Goal: Task Accomplishment & Management: Manage account settings

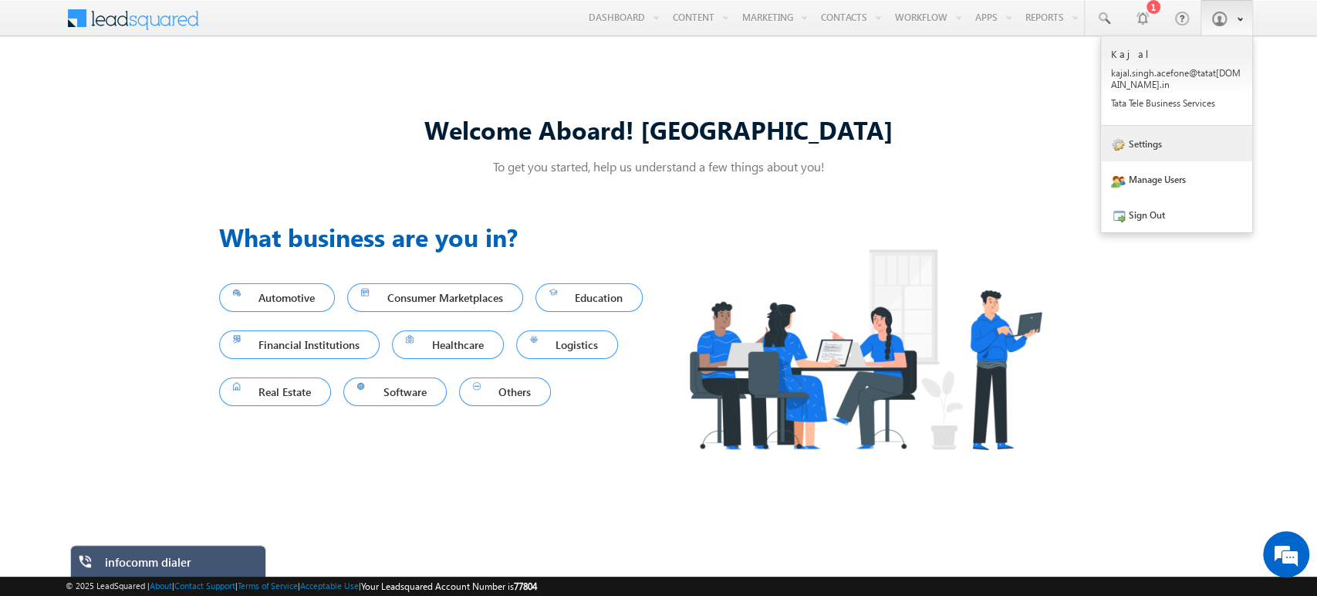
click at [1162, 151] on link "Settings" at bounding box center [1176, 143] width 151 height 35
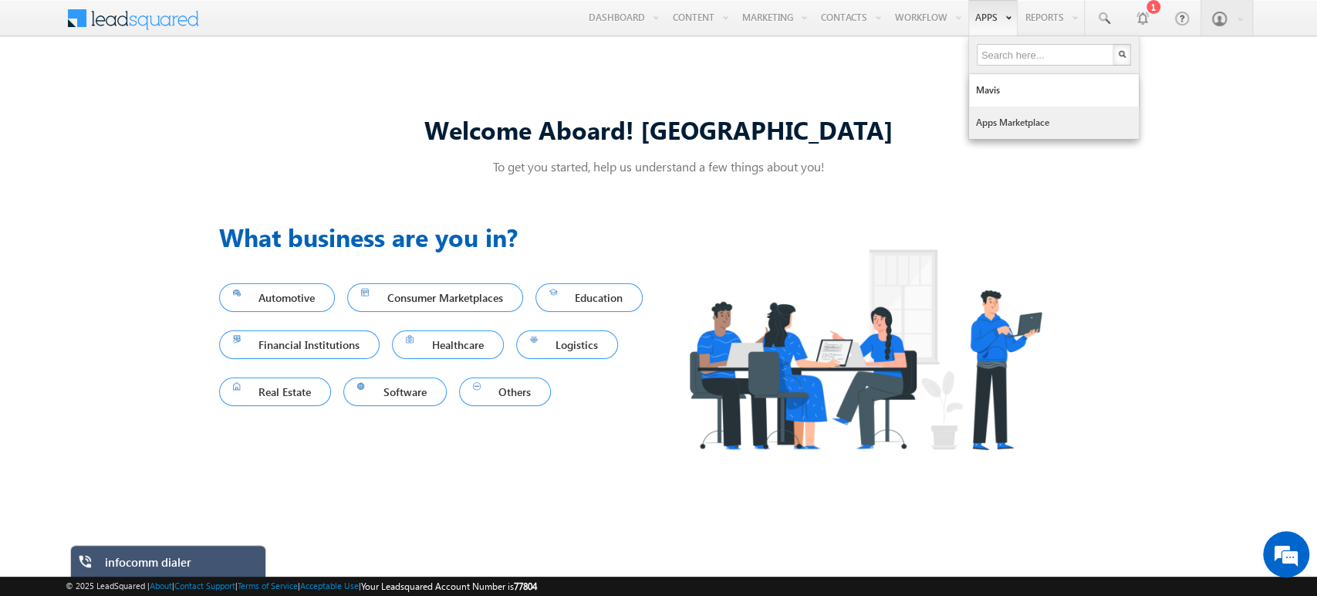
click at [1026, 126] on link "Apps Marketplace" at bounding box center [1054, 122] width 170 height 32
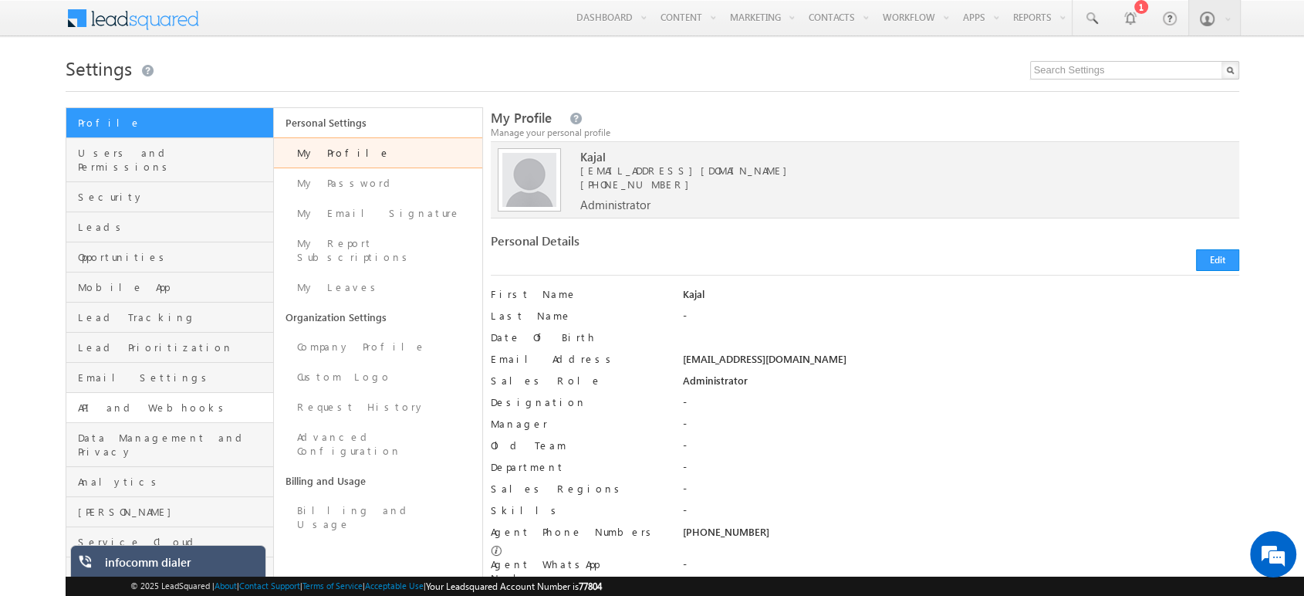
click at [117, 393] on link "API and Webhooks" at bounding box center [170, 408] width 208 height 30
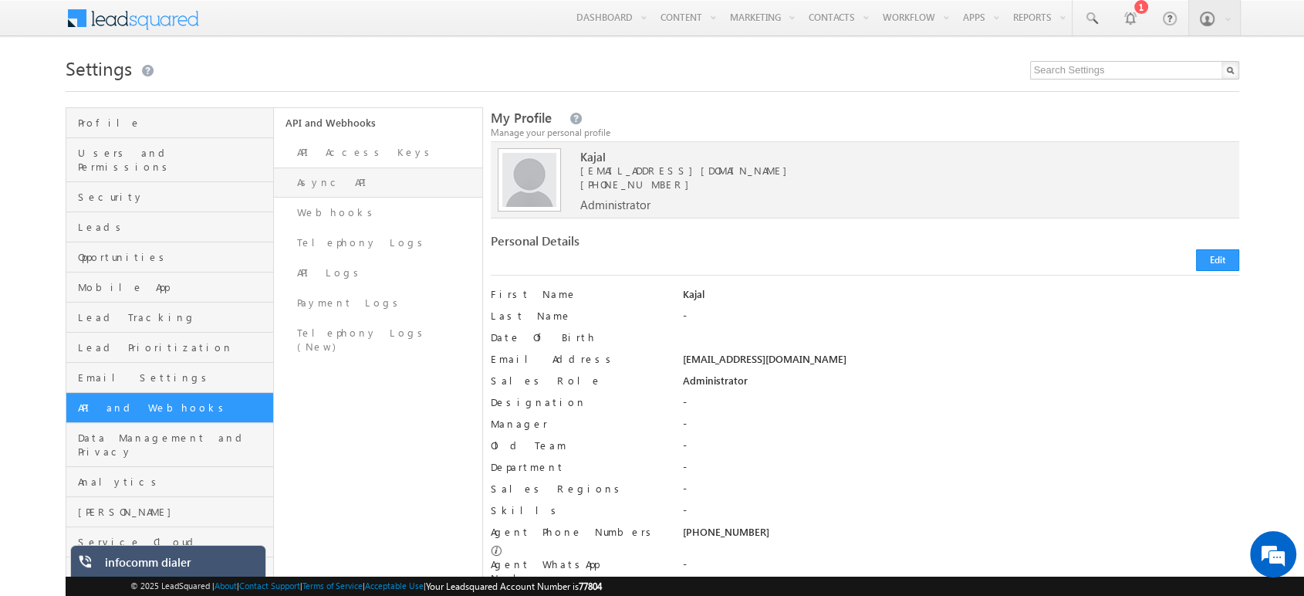
click at [349, 176] on link "Async API" at bounding box center [378, 182] width 208 height 30
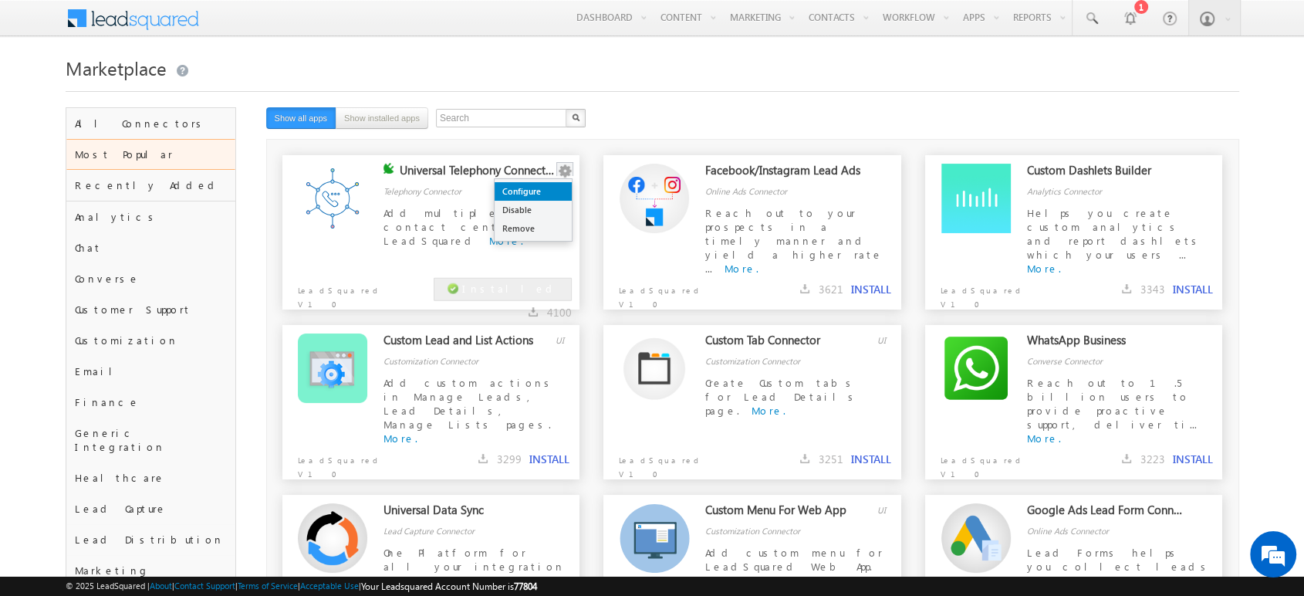
click at [555, 189] on link "Configure" at bounding box center [532, 191] width 77 height 19
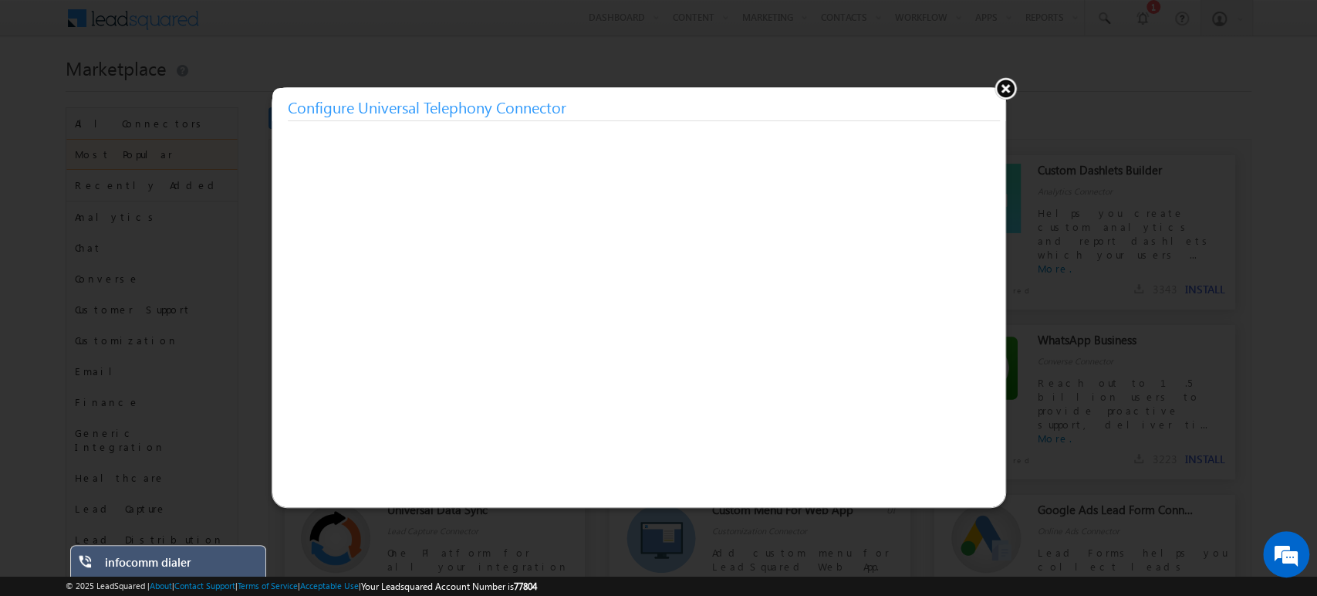
click at [1006, 92] on button at bounding box center [1005, 87] width 23 height 23
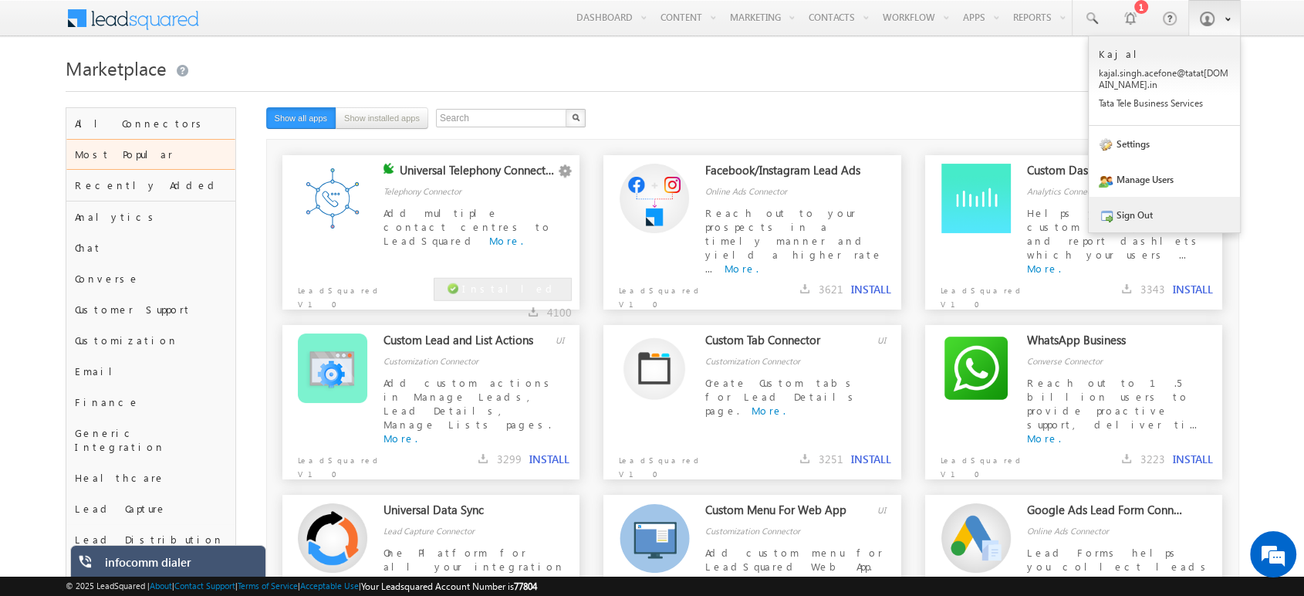
click at [1142, 225] on link "Sign Out" at bounding box center [1163, 214] width 151 height 35
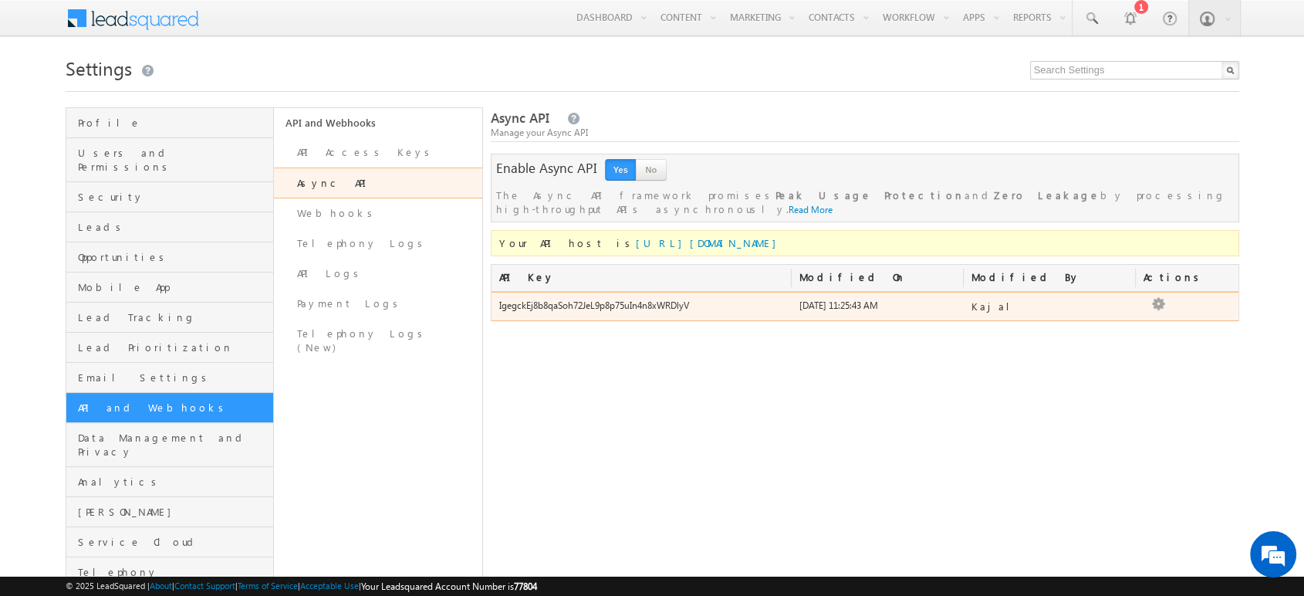
drag, startPoint x: 694, startPoint y: 292, endPoint x: 494, endPoint y: 289, distance: 200.6
click at [494, 299] on div "IgegckEj8b8qaSoh72JeL9p8p75uIn4n8xWRDlyV" at bounding box center [641, 310] width 300 height 22
copy div "IgegckEj8b8qaSoh72JeL9p8p75uIn4n8xWRDlyV"
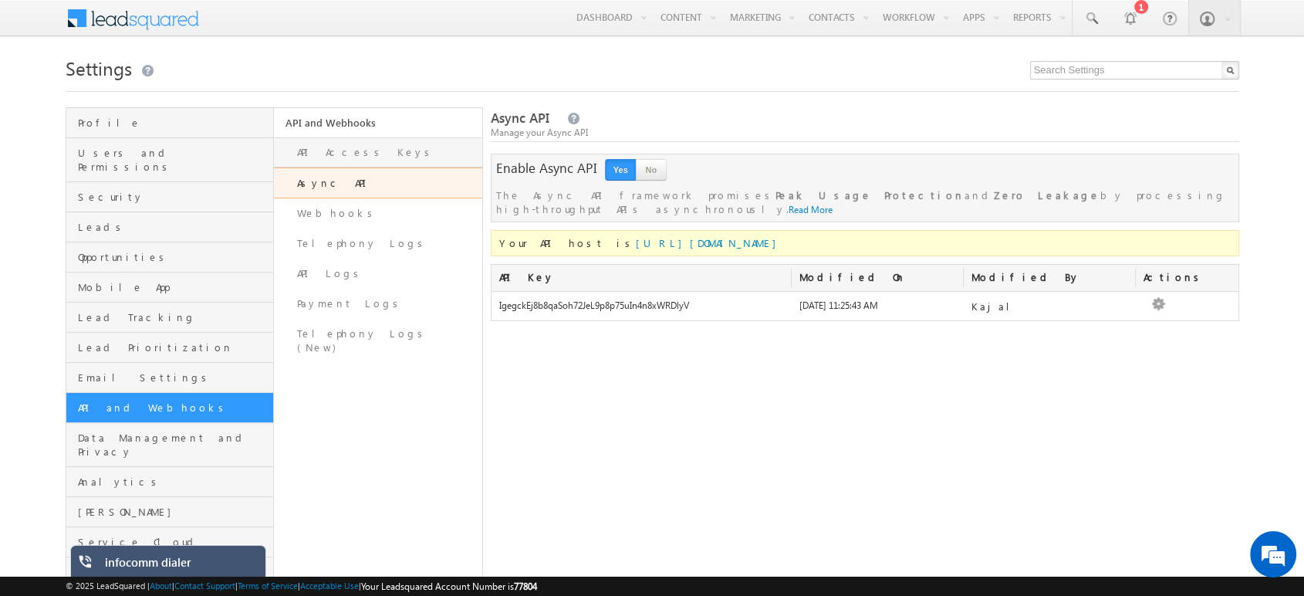
click at [358, 147] on link "API Access Keys" at bounding box center [378, 152] width 208 height 30
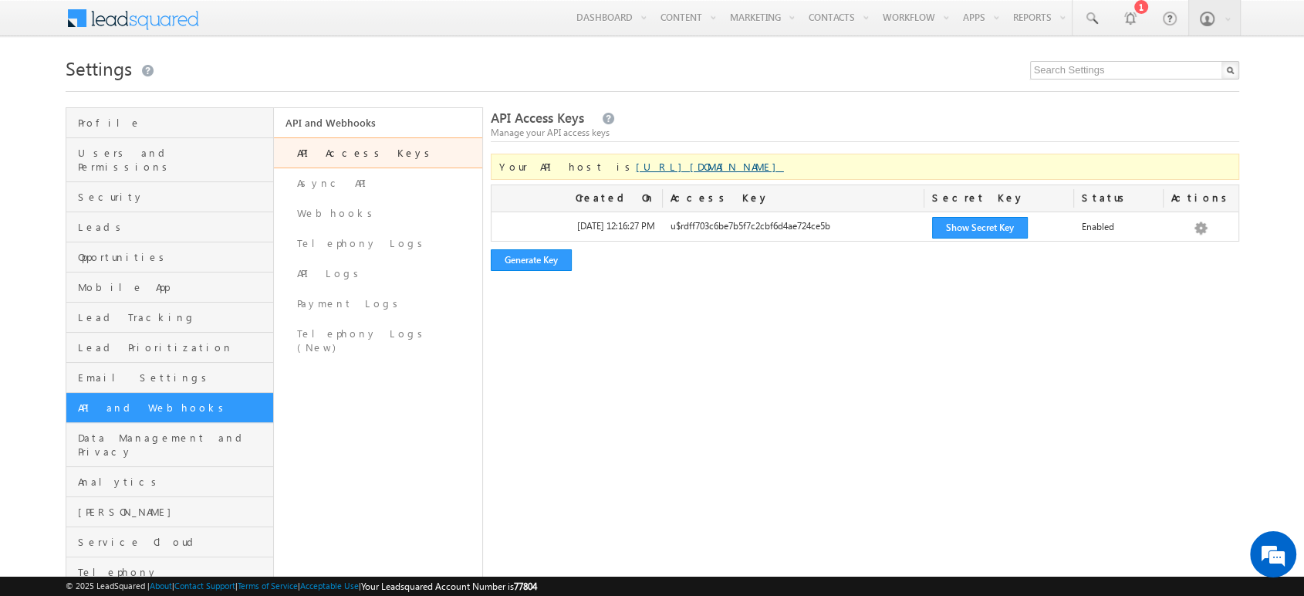
drag, startPoint x: 569, startPoint y: 167, endPoint x: 716, endPoint y: 173, distance: 146.7
click at [716, 173] on link "[URL][DOMAIN_NAME]" at bounding box center [710, 166] width 148 height 13
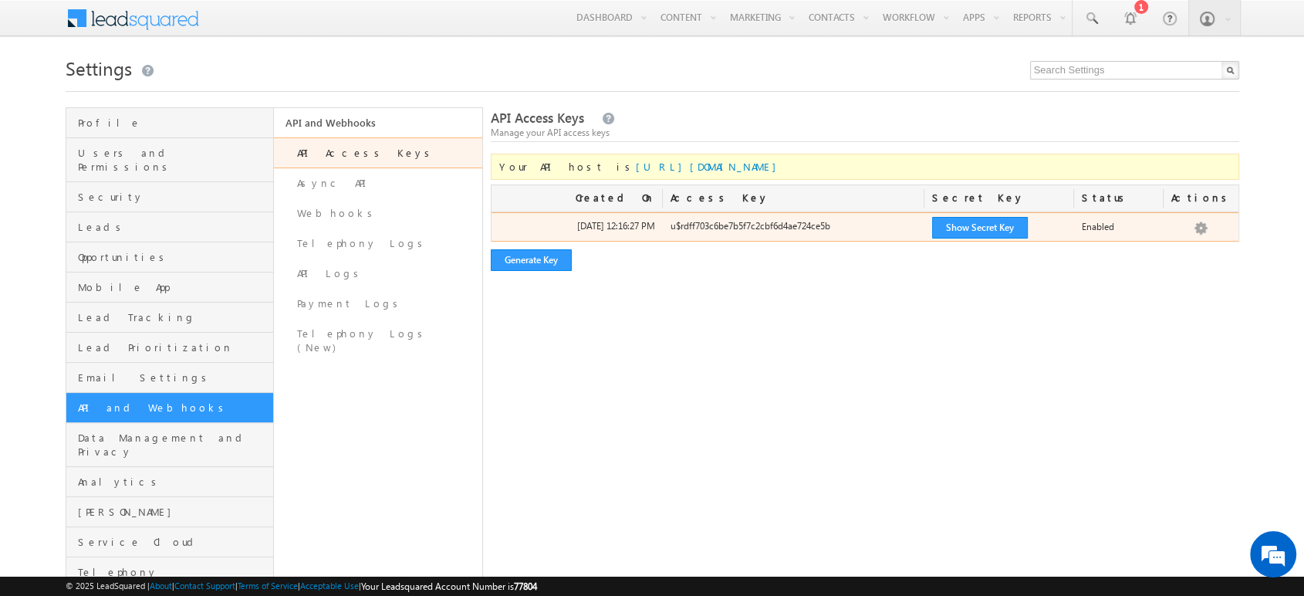
copy link "[URL][DOMAIN_NAME]"
click at [994, 227] on button "Show Secret Key" at bounding box center [980, 228] width 96 height 22
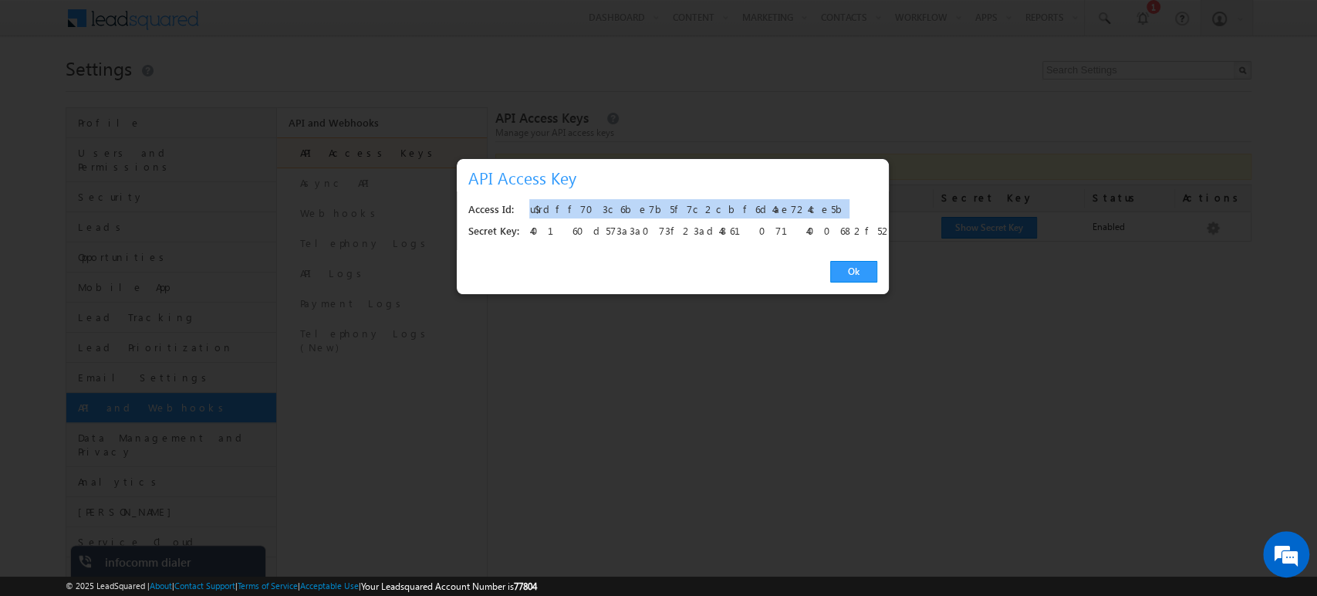
drag, startPoint x: 710, startPoint y: 209, endPoint x: 517, endPoint y: 195, distance: 193.3
click at [517, 195] on div "Access Id: u$rdff703c6be7b5f7c2cbf6d4ae724ce5b Secret Key: 40160d573a3a073f23ad…" at bounding box center [673, 220] width 432 height 59
copy div "u$rdff703c6be7b5f7c2cbf6d4ae724ce5b"
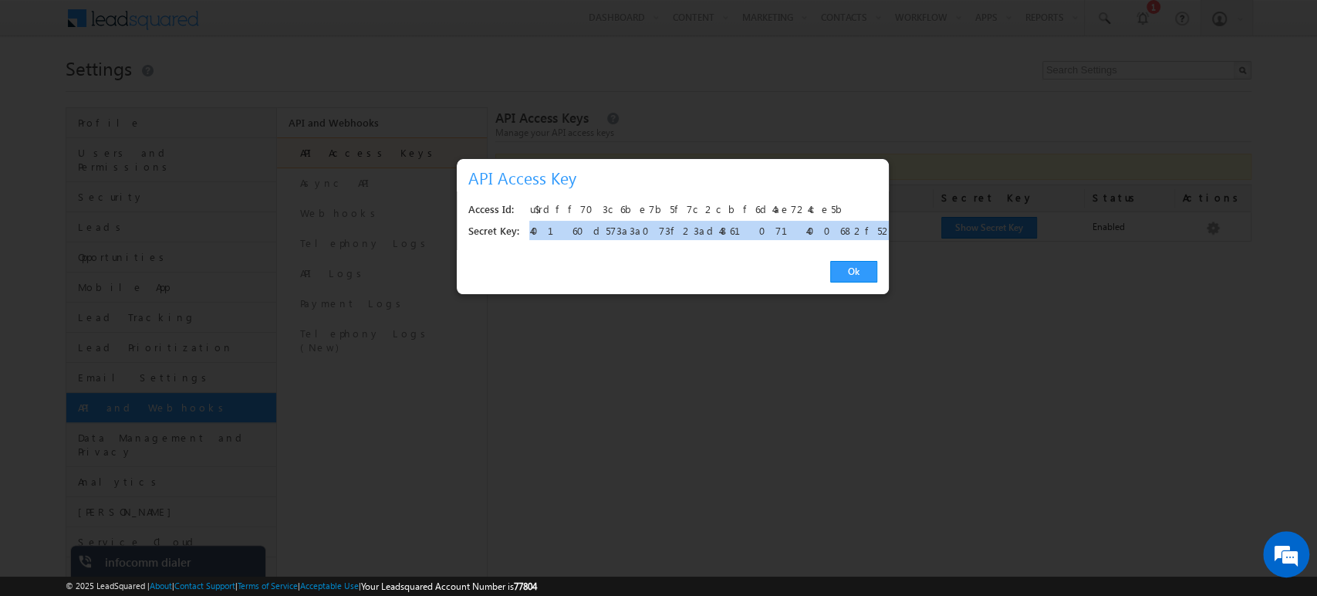
drag, startPoint x: 746, startPoint y: 232, endPoint x: 525, endPoint y: 226, distance: 221.5
click at [525, 226] on div "Secret Key: 40160d573a3a073f23ad4861071400682f524efa" at bounding box center [672, 232] width 409 height 22
copy div "40160d573a3a073f23ad4861071400682f524efa"
click at [865, 272] on link "Ok" at bounding box center [853, 272] width 47 height 22
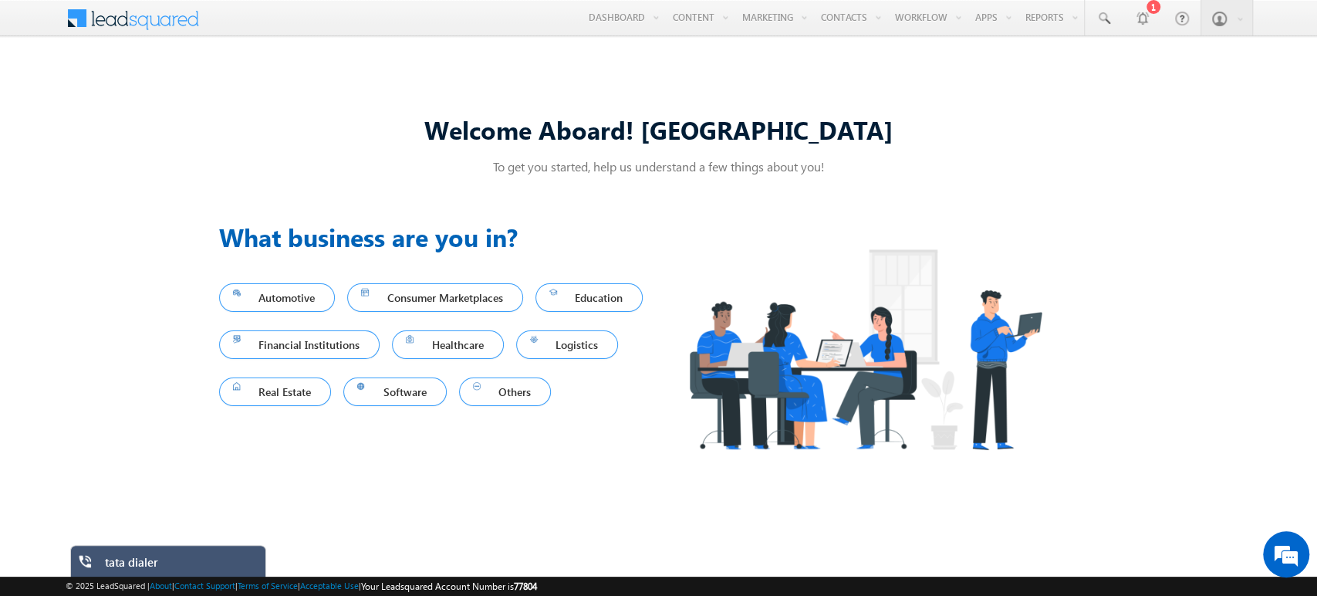
click at [181, 555] on div "tata dialer" at bounding box center [180, 566] width 150 height 22
click at [151, 562] on div "tata dialer" at bounding box center [180, 566] width 150 height 22
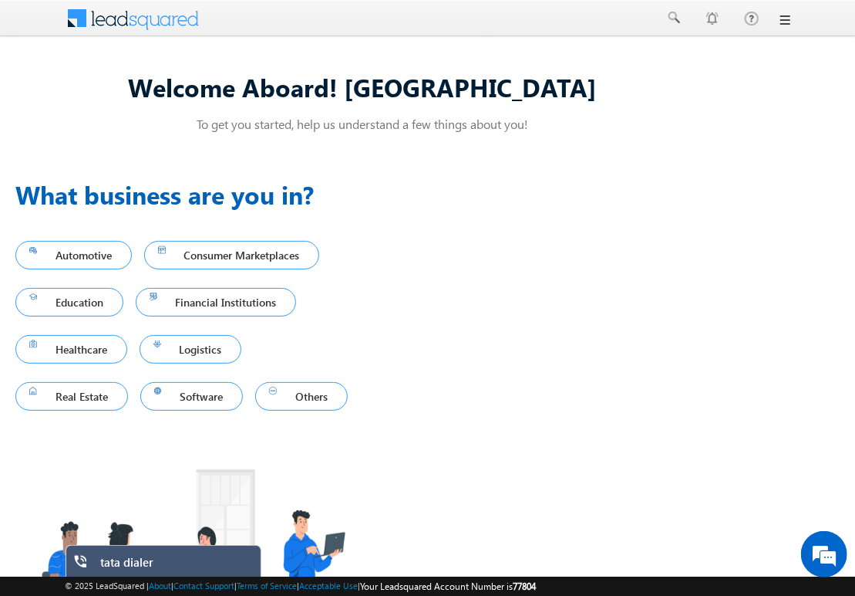
click at [131, 572] on div "tata dialer" at bounding box center [175, 566] width 150 height 22
